Goal: Book appointment/travel/reservation

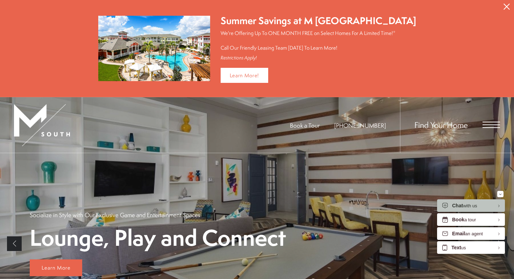
click at [505, 6] on icon "Close Alert" at bounding box center [506, 6] width 6 height 6
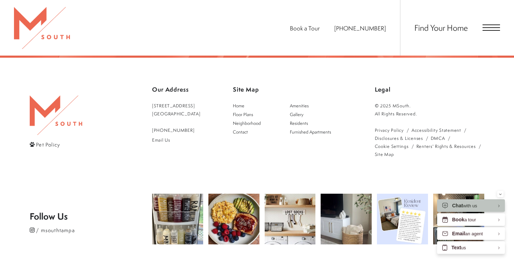
scroll to position [1196, 0]
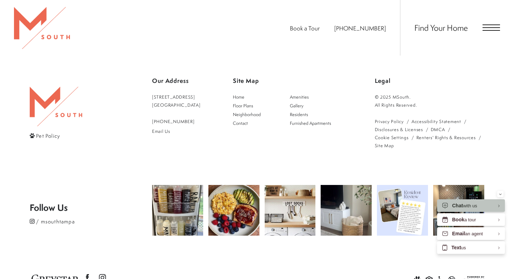
click at [46, 132] on span "Pet Policy" at bounding box center [48, 135] width 24 height 7
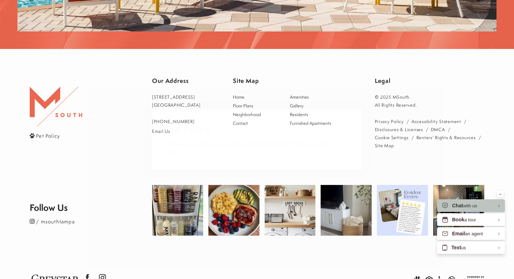
scroll to position [0, 0]
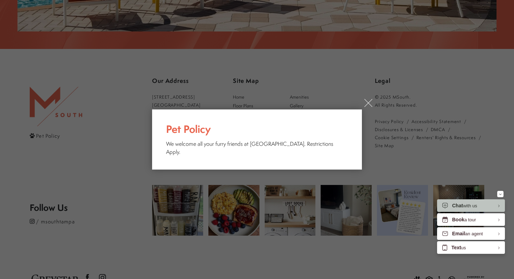
click at [362, 108] on div "× Pet Policy We welcome all your furry friends at [GEOGRAPHIC_DATA]. Restrictio…" at bounding box center [257, 139] width 514 height 279
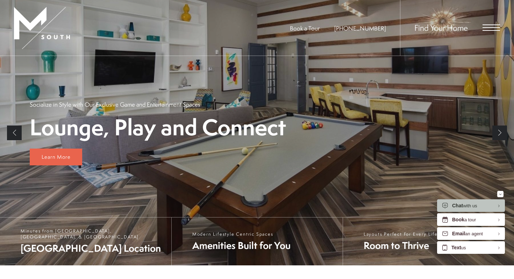
scroll to position [15, 0]
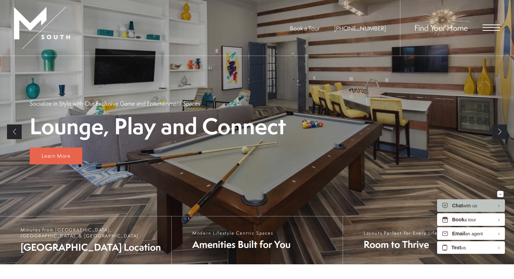
click at [498, 134] on link "Next" at bounding box center [499, 131] width 15 height 15
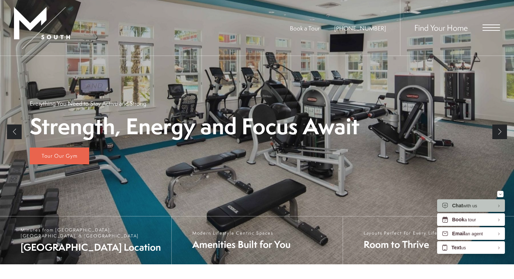
click at [498, 134] on link "Next" at bounding box center [499, 131] width 15 height 15
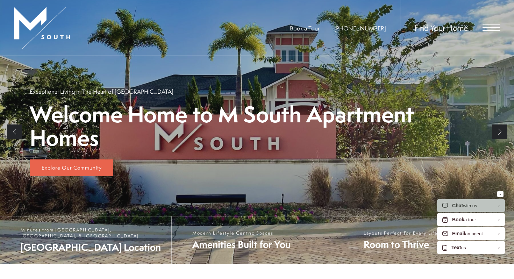
click at [498, 134] on link "Next" at bounding box center [499, 131] width 15 height 15
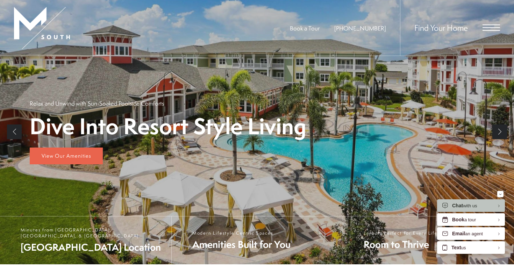
scroll to position [0, 0]
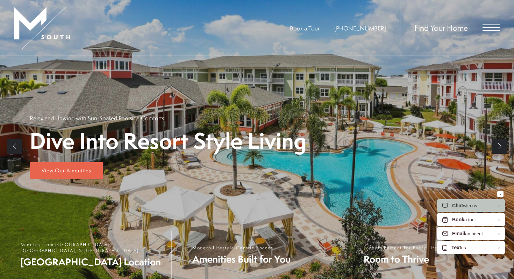
click at [484, 28] on span "Open Menu" at bounding box center [490, 27] width 17 height 1
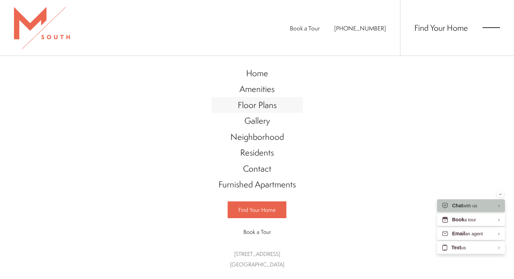
click at [258, 107] on span "Floor Plans" at bounding box center [257, 105] width 39 height 12
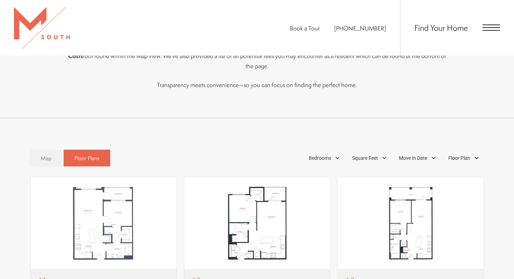
scroll to position [328, 0]
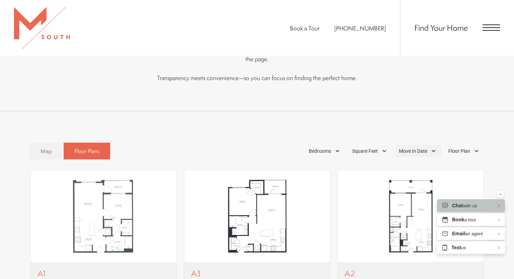
click at [418, 147] on span "Move In Date" at bounding box center [413, 150] width 28 height 7
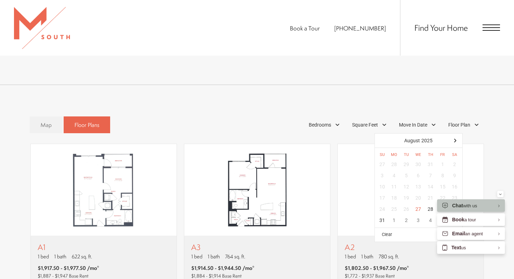
scroll to position [357, 0]
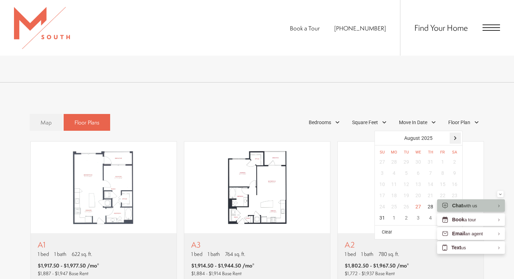
click at [451, 132] on div at bounding box center [454, 137] width 11 height 11
click at [440, 179] on div "17" at bounding box center [442, 184] width 12 height 11
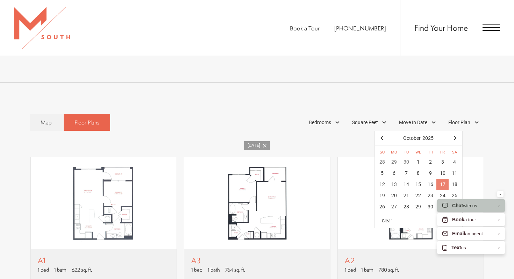
click at [444, 179] on div "17" at bounding box center [442, 184] width 12 height 11
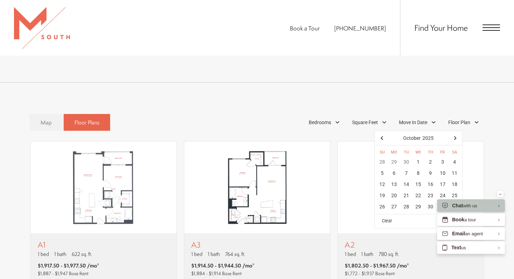
click at [484, 123] on div "Map Floor Plans Bedrooms 1 Bedroom 2 Bedroom 3 Bedroom" at bounding box center [257, 122] width 454 height 24
click at [418, 119] on span "Move In Date" at bounding box center [413, 122] width 28 height 7
click at [393, 190] on div "20" at bounding box center [394, 195] width 12 height 11
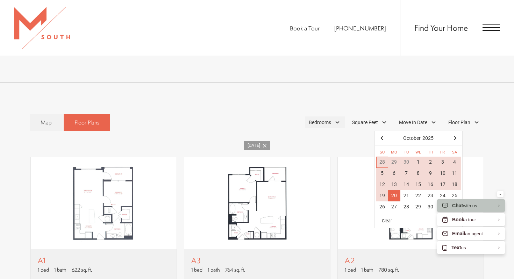
click at [326, 119] on span "Bedrooms" at bounding box center [320, 122] width 22 height 7
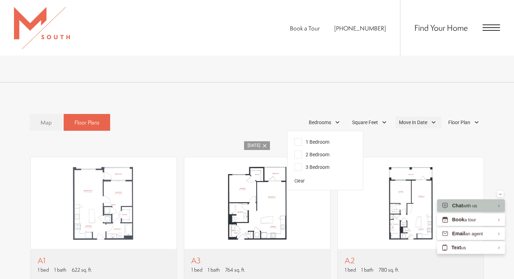
click at [419, 119] on span "Move In Date" at bounding box center [413, 122] width 28 height 7
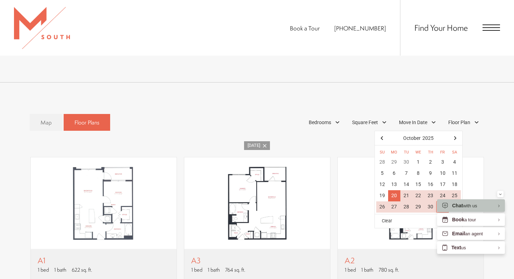
click at [441, 201] on div "31" at bounding box center [442, 206] width 12 height 11
click at [289, 110] on div "Map Floor Plans 1 Bedrooms 1 Bedroom 2 Bedroom Clear" at bounding box center [257, 122] width 454 height 24
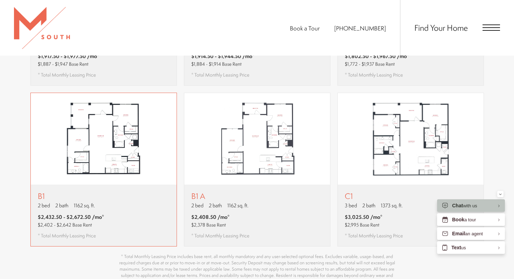
scroll to position [593, 0]
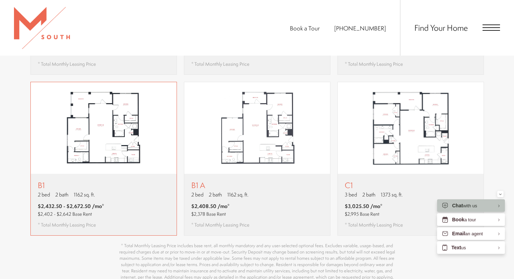
click at [140, 199] on div "B1 2 bed 2 bath 1162 sq. ft. $2,432.50 - $2,672.50 /mo* $2,402 - $2,642 Base Re…" at bounding box center [104, 205] width 146 height 62
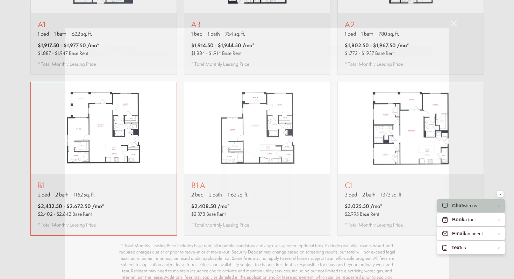
scroll to position [0, 0]
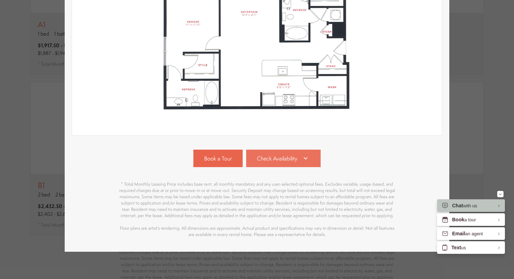
click at [282, 159] on span "Check Availability" at bounding box center [277, 158] width 40 height 8
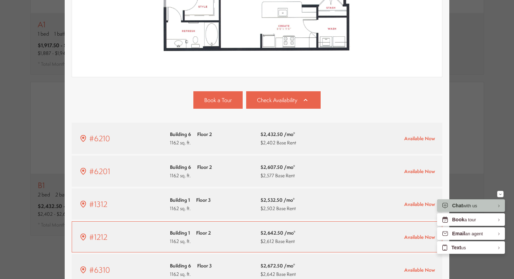
scroll to position [237, 0]
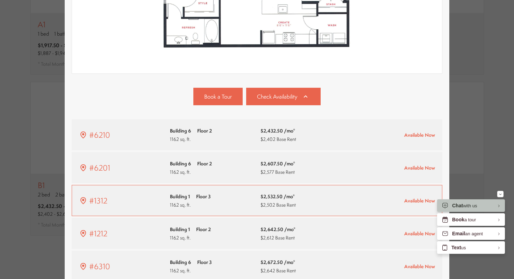
click at [353, 197] on div "#1312 Building 1 Floor 3 1162 sq. ft. $2,532.50 /mo* $2,502 Base Rent" at bounding box center [257, 200] width 356 height 16
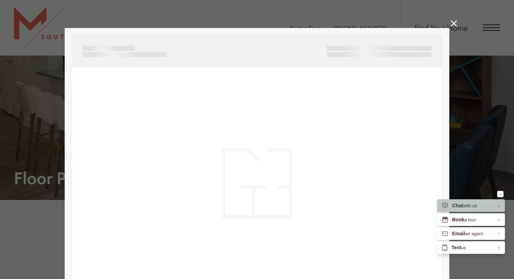
scroll to position [593, 0]
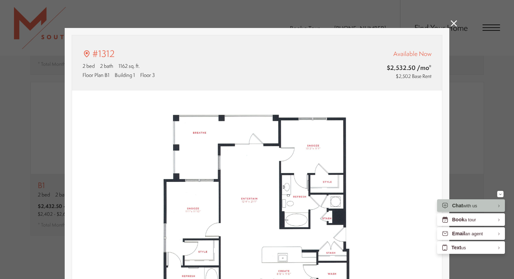
type input "**********"
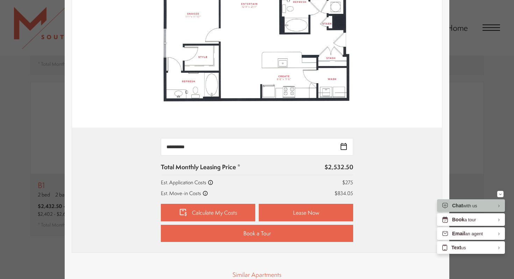
scroll to position [194, 0]
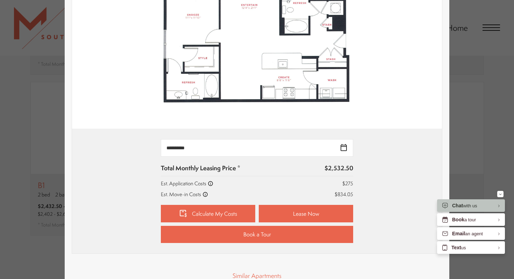
click at [326, 168] on p "$2,532.50" at bounding box center [338, 168] width 29 height 9
click at [326, 177] on div "Total Monthly Leasing Price * $2,532.50 Est. Application Costs $275 Est. Move-i…" at bounding box center [257, 181] width 192 height 34
click at [206, 194] on icon at bounding box center [205, 195] width 6 height 6
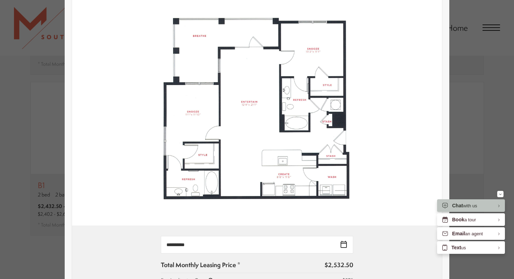
scroll to position [28, 0]
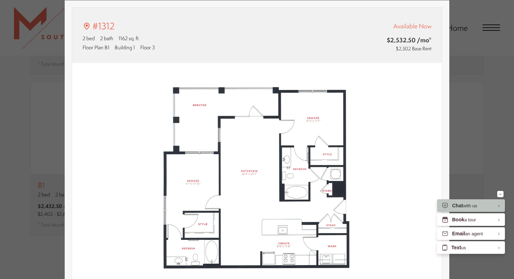
click at [465, 61] on div "#1312 2 bed 2 bath 1162 sq. ft. Floor Plan B1 Building 1 Floor 3 Available Now …" at bounding box center [257, 139] width 514 height 279
